Goal: Task Accomplishment & Management: Manage account settings

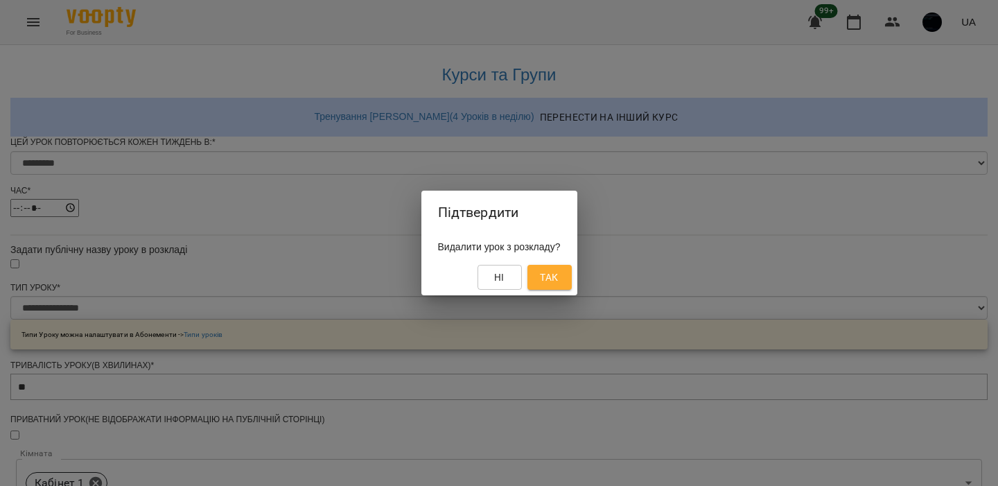
select select "*"
select select "**********"
click at [520, 270] on button "Ні" at bounding box center [500, 277] width 44 height 25
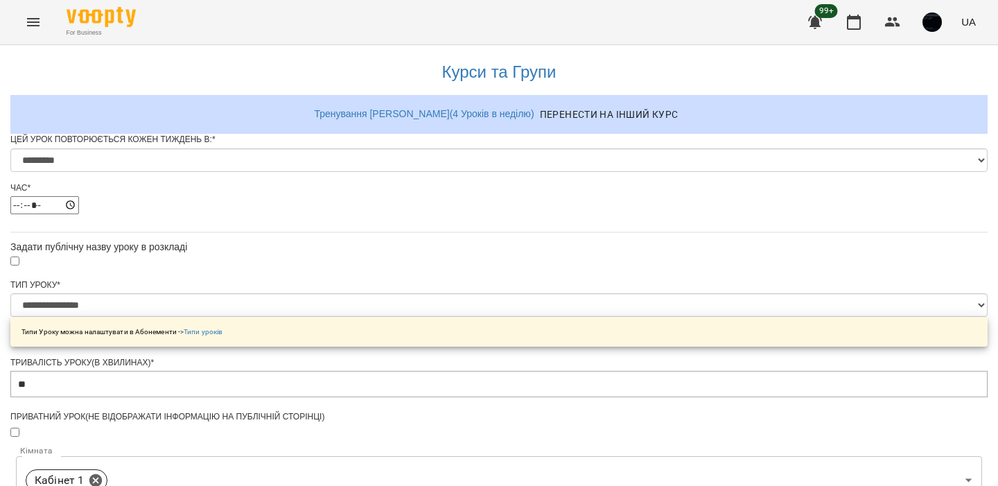
click at [931, 15] on img "button" at bounding box center [932, 21] width 19 height 19
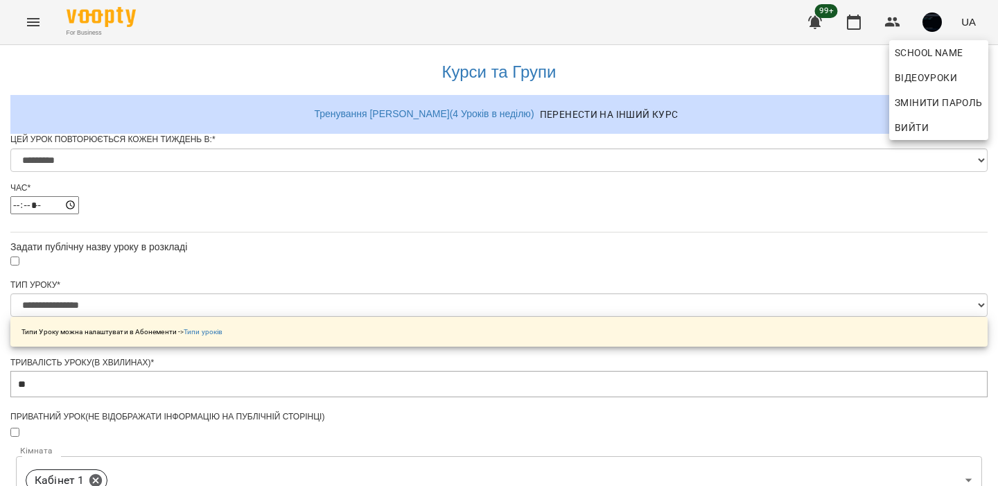
click at [931, 15] on div at bounding box center [499, 243] width 998 height 486
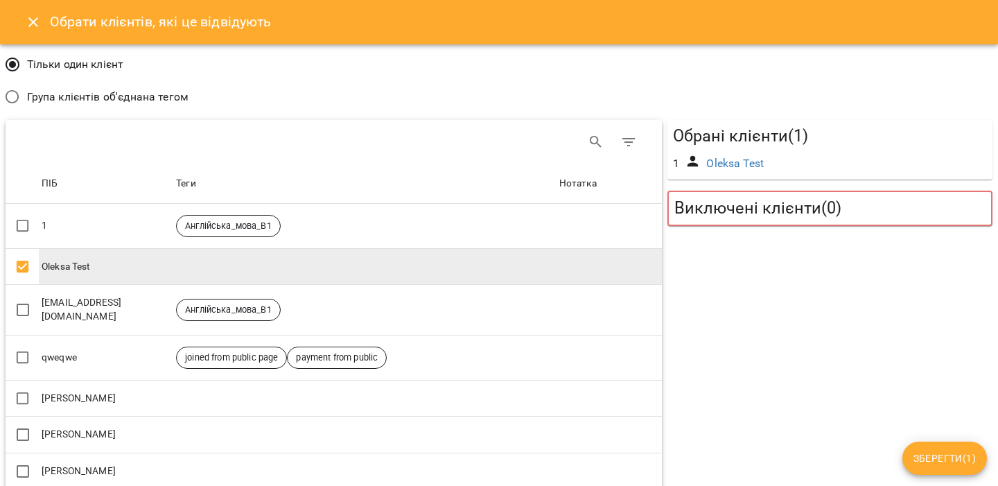
click at [920, 453] on span "Зберегти ( 1 )" at bounding box center [945, 458] width 62 height 17
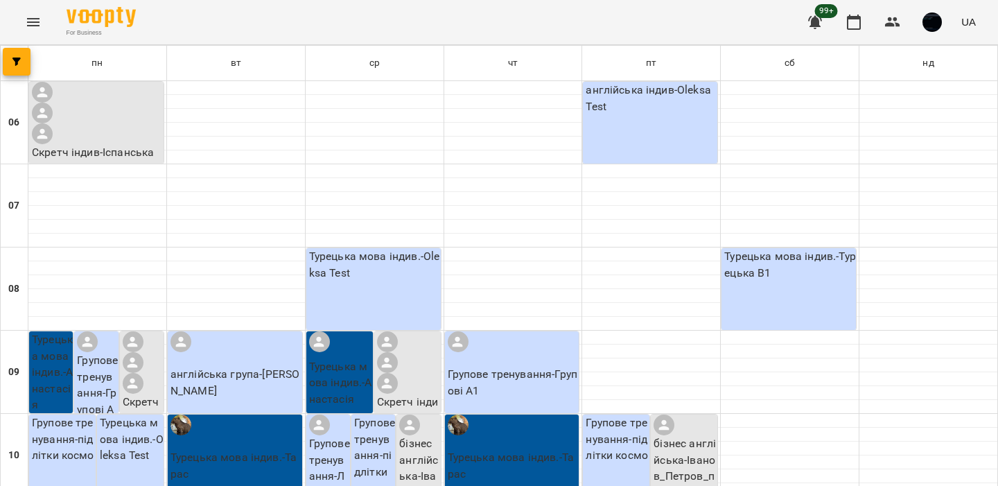
click at [13, 15] on div "For Business 99+ UA" at bounding box center [499, 22] width 998 height 44
click at [37, 23] on icon "Menu" at bounding box center [33, 22] width 17 height 17
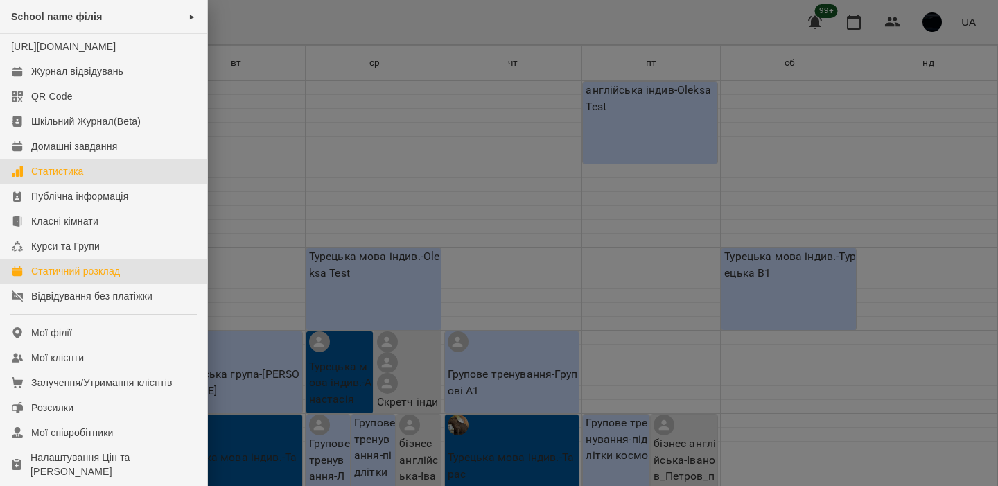
click at [84, 178] on div "Статистика" at bounding box center [57, 171] width 53 height 14
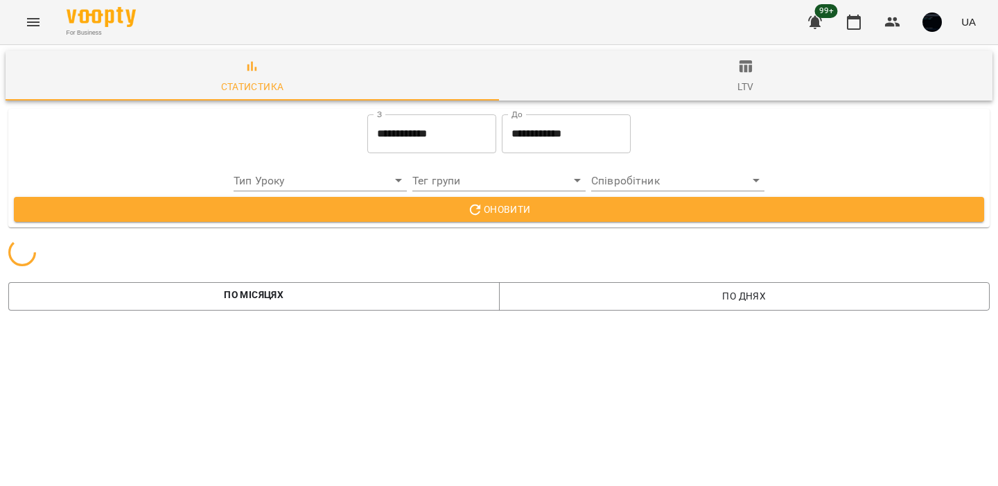
click at [721, 75] on span "ltv" at bounding box center [745, 76] width 477 height 37
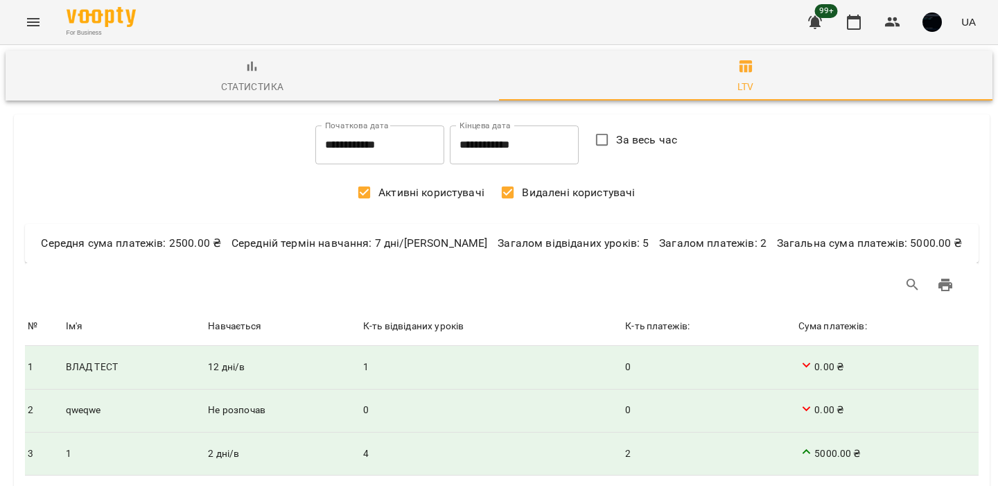
click at [941, 31] on span "button" at bounding box center [932, 21] width 19 height 19
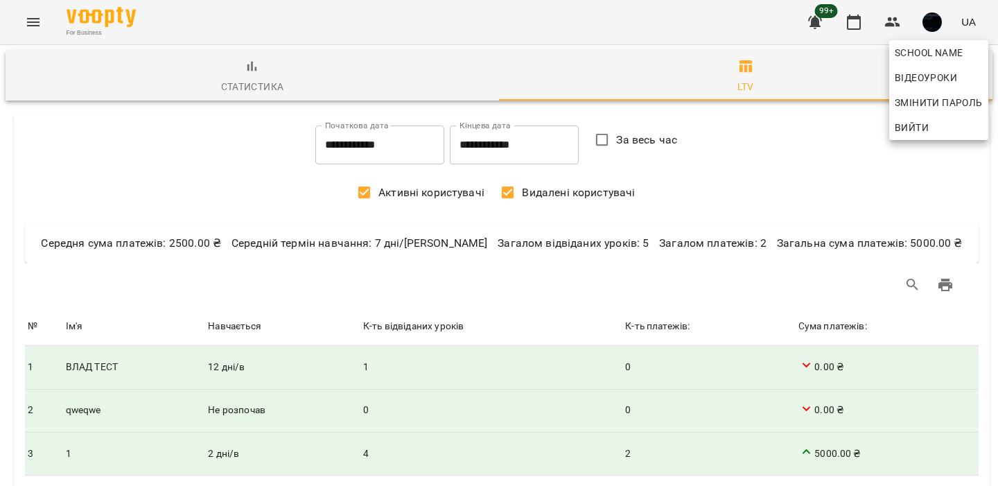
click at [919, 125] on span "Вийти" at bounding box center [912, 127] width 34 height 17
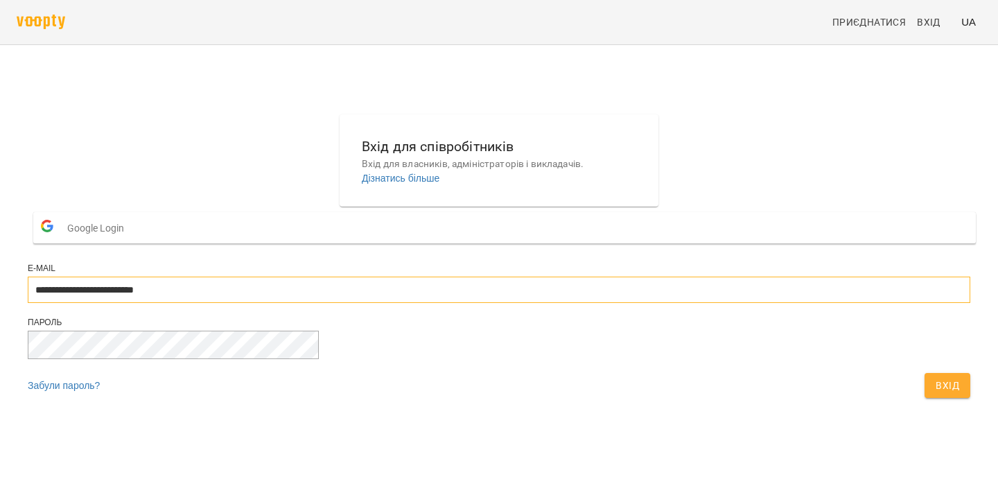
click at [557, 303] on input "**********" at bounding box center [499, 290] width 943 height 26
type input "**********"
click at [925, 398] on button "Вхід" at bounding box center [948, 385] width 46 height 25
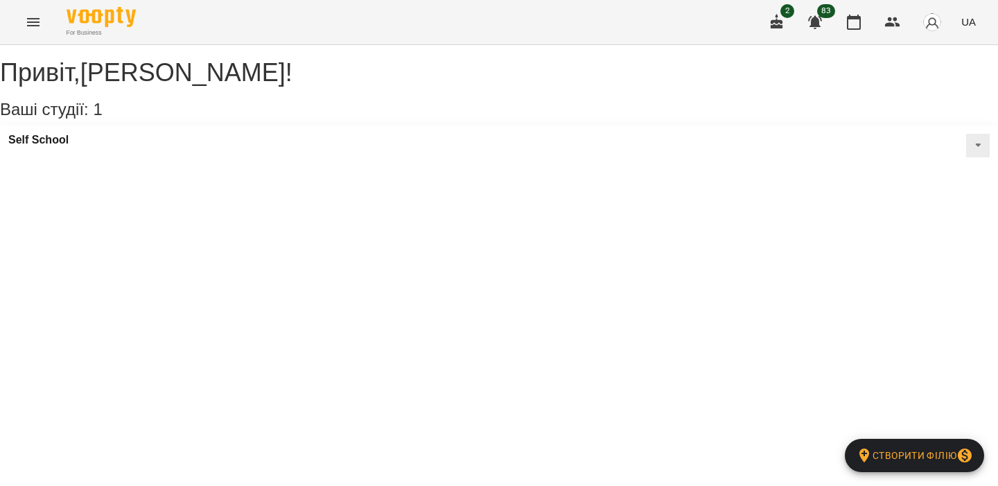
click at [24, 28] on button "Menu" at bounding box center [33, 22] width 33 height 33
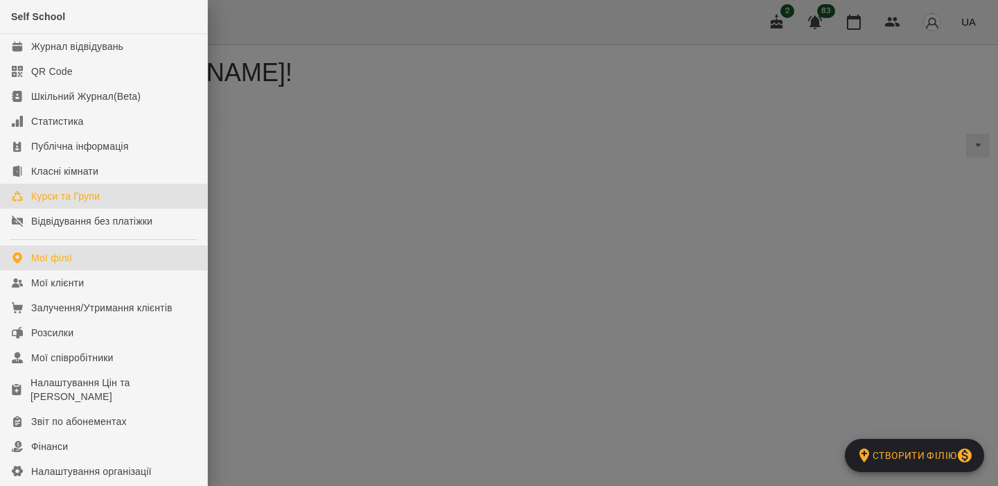
click at [91, 195] on div "Курси та Групи" at bounding box center [65, 196] width 69 height 14
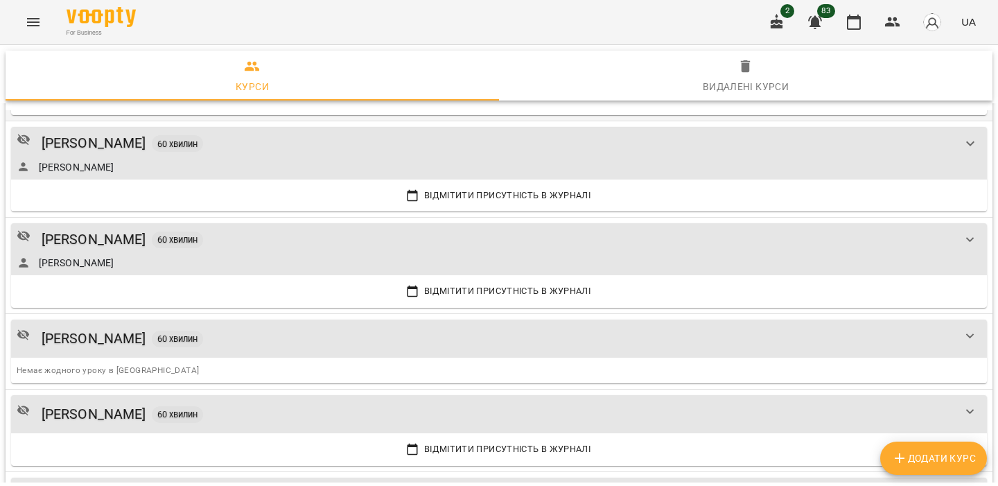
scroll to position [207, 0]
click at [887, 450] on button "Додати Курс" at bounding box center [933, 458] width 107 height 33
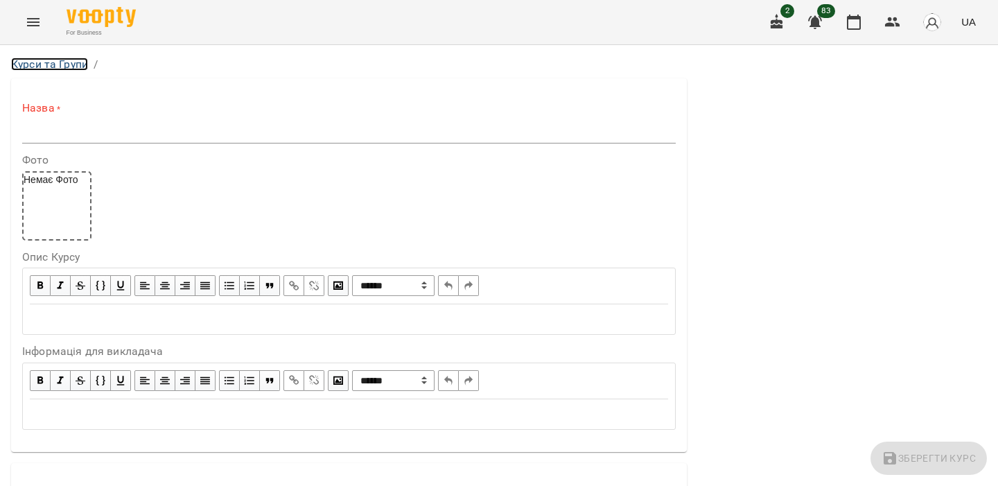
click at [73, 67] on link "Курси та Групи" at bounding box center [49, 64] width 77 height 13
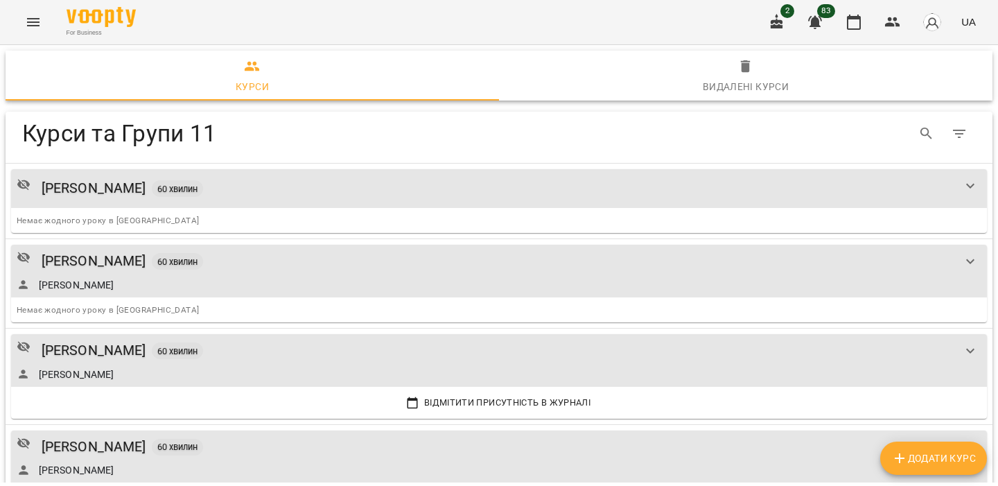
click at [945, 464] on span "Додати Курс" at bounding box center [933, 458] width 85 height 17
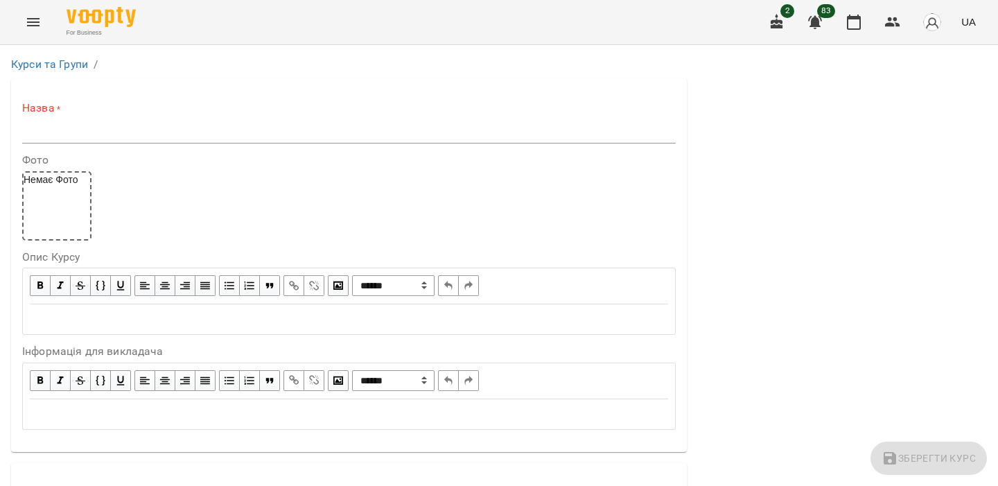
click at [285, 136] on input "text" at bounding box center [349, 132] width 654 height 22
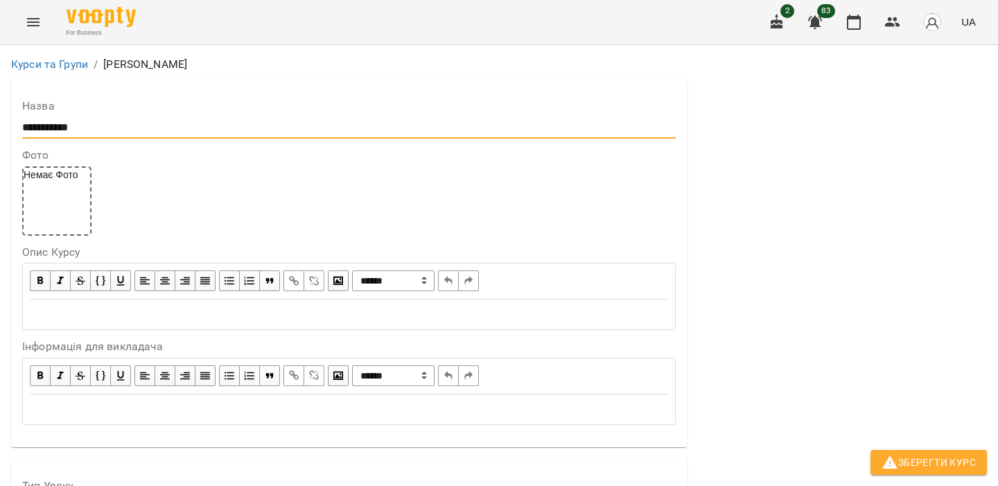
scroll to position [1119, 0]
type input "**********"
click at [942, 471] on button "Зберегти Курс" at bounding box center [929, 462] width 116 height 25
